Goal: Information Seeking & Learning: Find specific fact

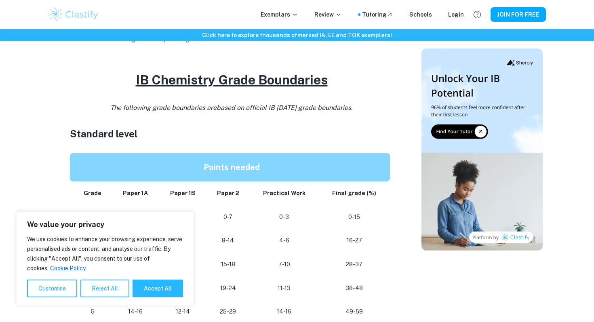
scroll to position [434, 0]
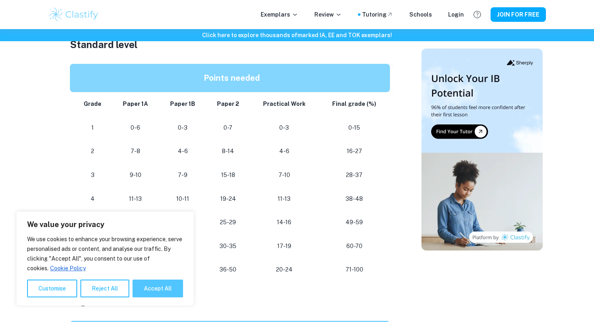
click at [145, 293] on button "Accept All" at bounding box center [157, 288] width 50 height 18
checkbox input "true"
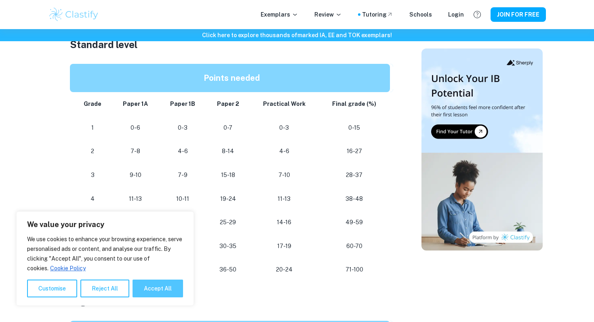
checkbox input "true"
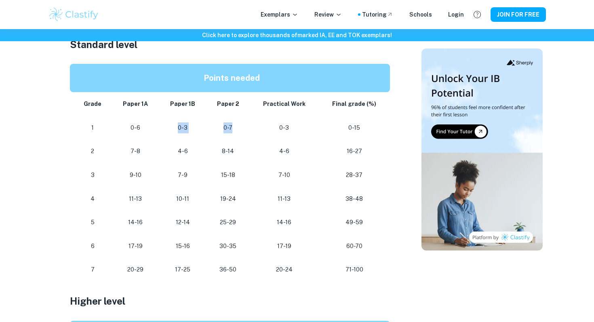
drag, startPoint x: 147, startPoint y: 126, endPoint x: 236, endPoint y: 126, distance: 89.2
click at [237, 126] on tr "1 0-6 0-3 0-7 0-3 0-15" at bounding box center [231, 128] width 323 height 24
click at [236, 126] on p "0-7" at bounding box center [227, 127] width 31 height 11
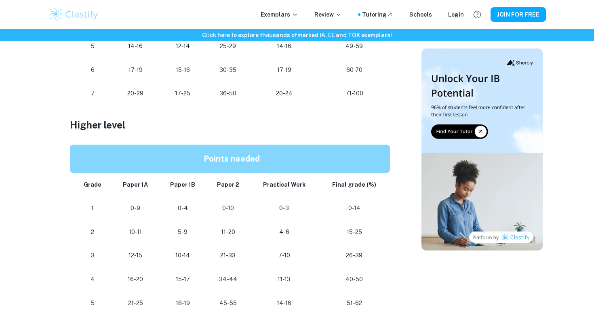
scroll to position [576, 0]
